Goal: Information Seeking & Learning: Learn about a topic

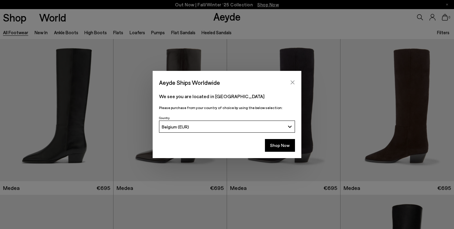
click at [294, 82] on icon "Close" at bounding box center [292, 82] width 5 height 5
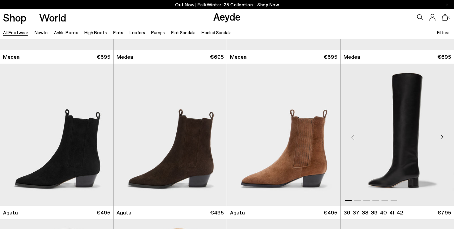
scroll to position [126, 0]
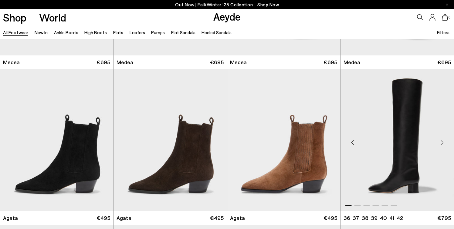
click at [442, 142] on div "Next slide" at bounding box center [442, 143] width 18 height 18
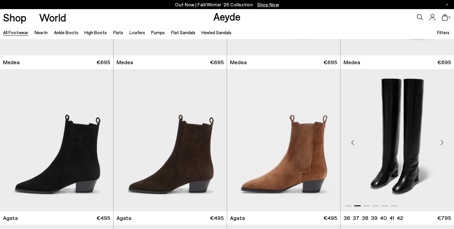
click at [442, 142] on div "Next slide" at bounding box center [442, 143] width 18 height 18
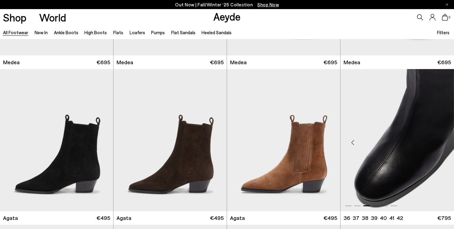
click at [442, 142] on div "Next slide" at bounding box center [442, 143] width 18 height 18
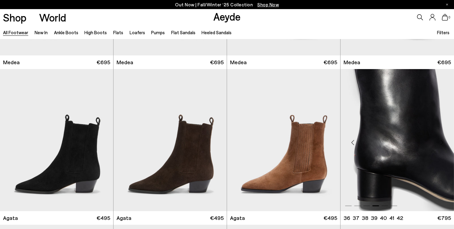
click at [442, 142] on div "Next slide" at bounding box center [442, 143] width 18 height 18
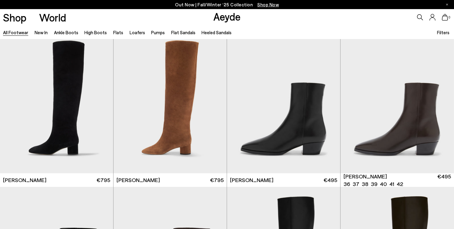
scroll to position [321, 0]
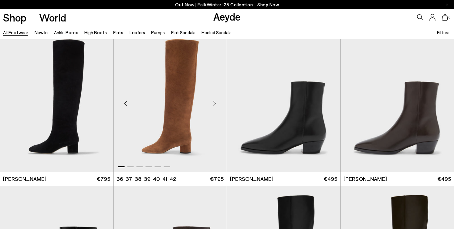
click at [215, 106] on div "Next slide" at bounding box center [214, 104] width 18 height 18
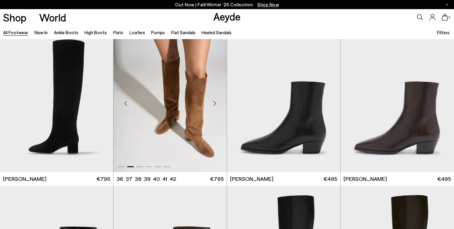
click at [215, 106] on div "Next slide" at bounding box center [214, 104] width 18 height 18
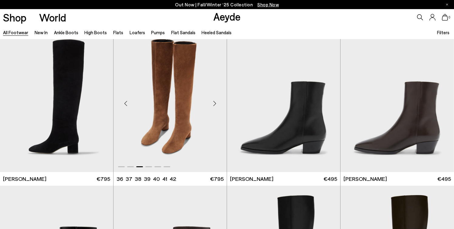
click at [215, 106] on div "Next slide" at bounding box center [214, 104] width 18 height 18
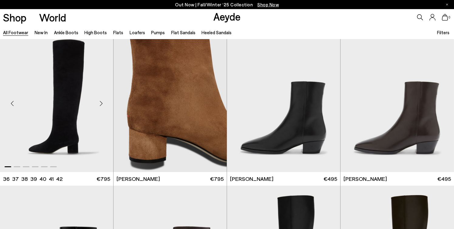
click at [98, 107] on div "Next slide" at bounding box center [101, 104] width 18 height 18
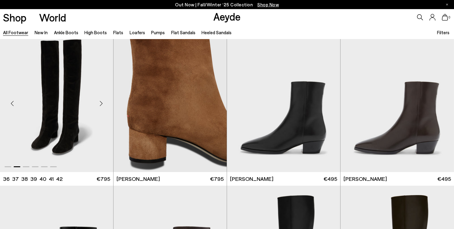
click at [98, 107] on div "Next slide" at bounding box center [101, 104] width 18 height 18
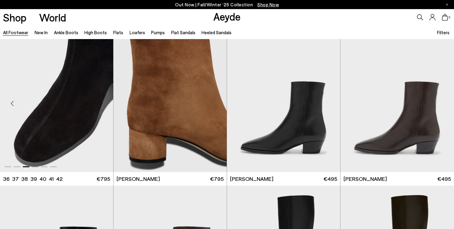
click at [98, 107] on div "Next slide" at bounding box center [101, 104] width 18 height 18
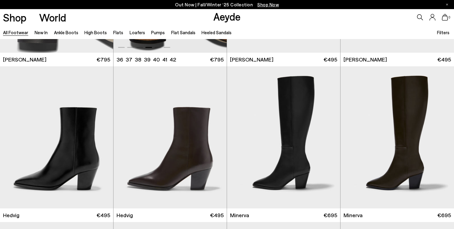
scroll to position [462, 0]
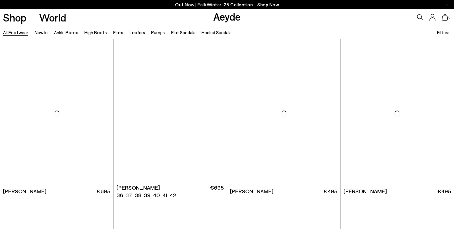
scroll to position [2957, 0]
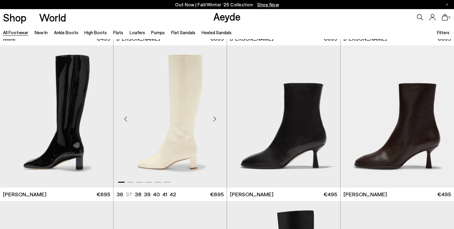
click at [214, 117] on div "Next slide" at bounding box center [214, 119] width 18 height 18
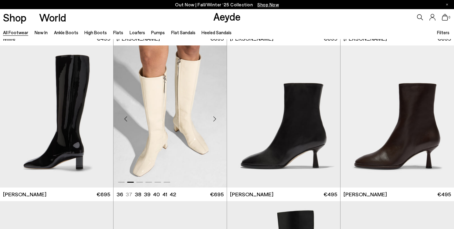
click at [214, 117] on div "Next slide" at bounding box center [214, 119] width 18 height 18
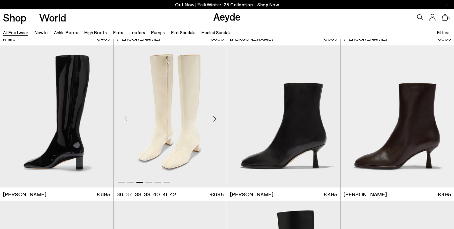
click at [214, 117] on div "Next slide" at bounding box center [214, 119] width 18 height 18
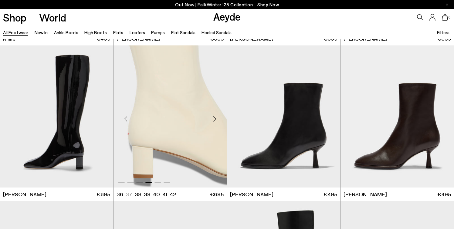
click at [214, 117] on div "Next slide" at bounding box center [214, 119] width 18 height 18
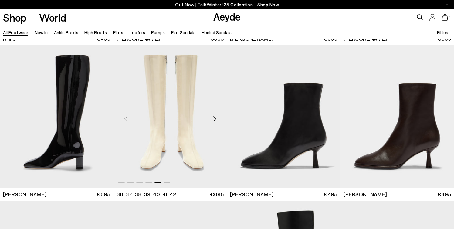
click at [178, 124] on img "5 / 6" at bounding box center [169, 117] width 113 height 142
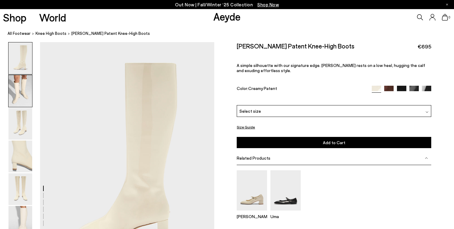
click at [23, 101] on img at bounding box center [20, 91] width 24 height 32
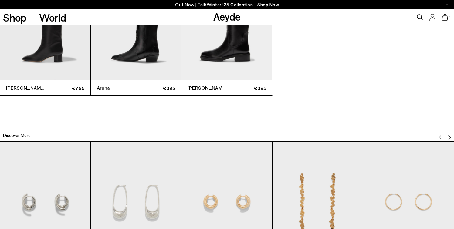
scroll to position [1387, 0]
